Goal: Transaction & Acquisition: Purchase product/service

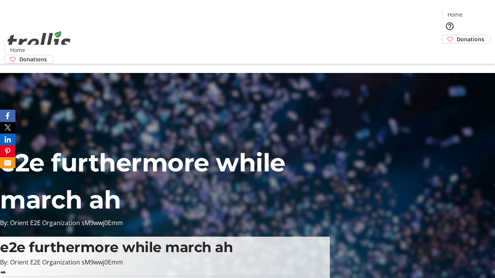
click at [456, 35] on span "Donations" at bounding box center [469, 39] width 27 height 8
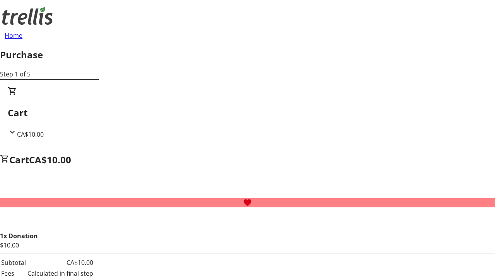
select select "CA"
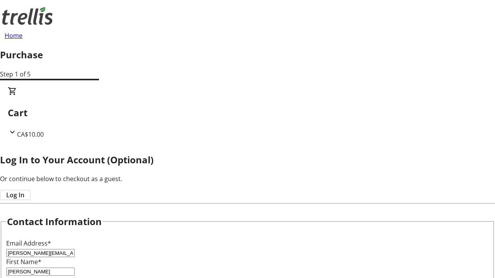
scroll to position [186, 0]
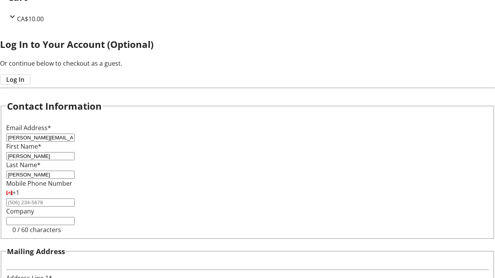
type input "[STREET_ADDRESS][PERSON_NAME]"
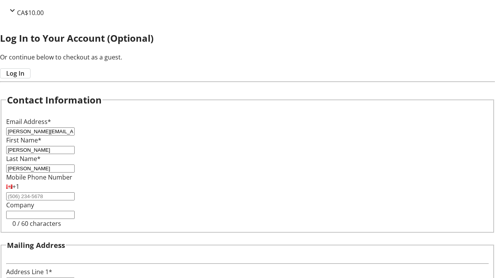
type input "Kelowna"
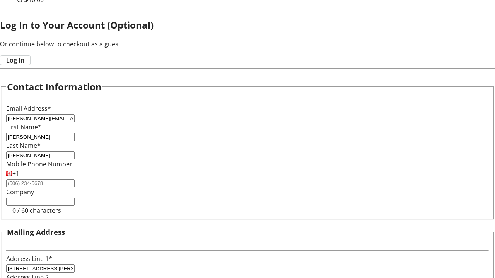
select select "BC"
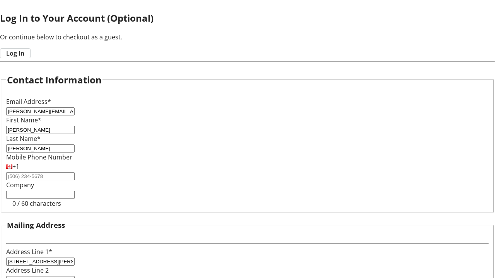
type input "Kelowna"
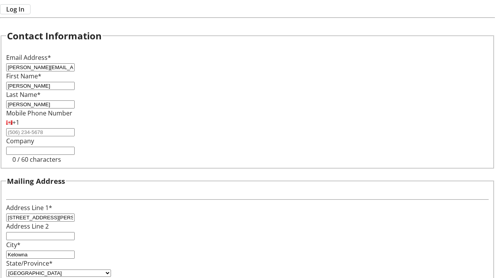
type input "V1Y 0C2"
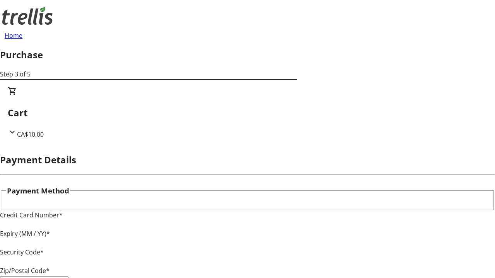
type input "V1Y 0C2"
